Goal: Transaction & Acquisition: Book appointment/travel/reservation

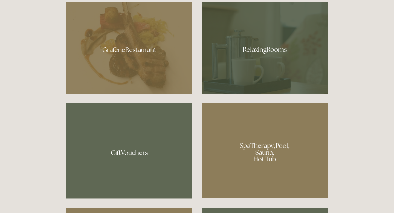
scroll to position [347, 0]
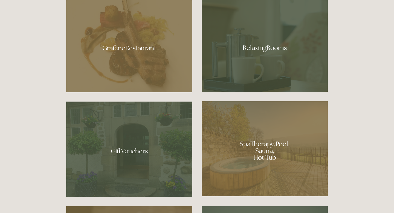
click at [254, 137] on div at bounding box center [265, 148] width 126 height 95
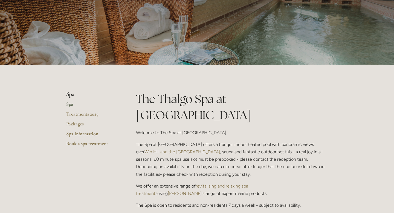
scroll to position [50, 0]
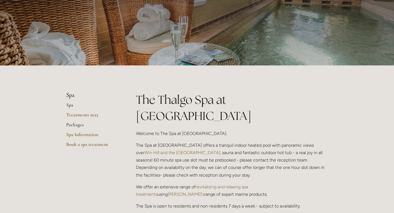
click at [77, 125] on link "Packages" at bounding box center [92, 127] width 52 height 10
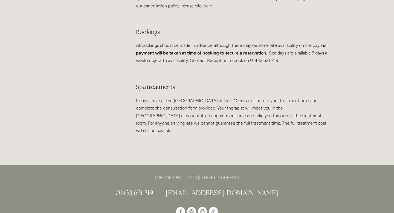
scroll to position [1070, 0]
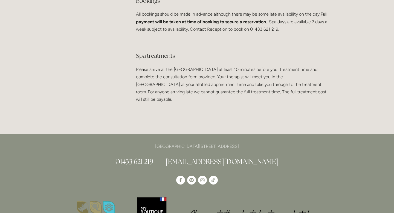
click at [242, 161] on link "[EMAIL_ADDRESS][DOMAIN_NAME]" at bounding box center [222, 161] width 113 height 9
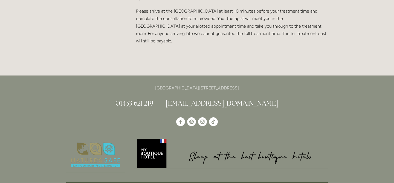
scroll to position [1125, 0]
